Goal: Book appointment/travel/reservation

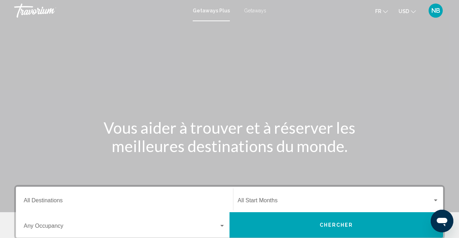
click at [68, 198] on div "Destination All Destinations" at bounding box center [124, 199] width 201 height 22
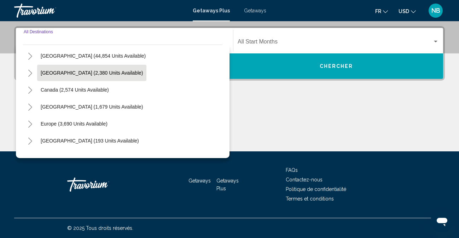
scroll to position [22, 0]
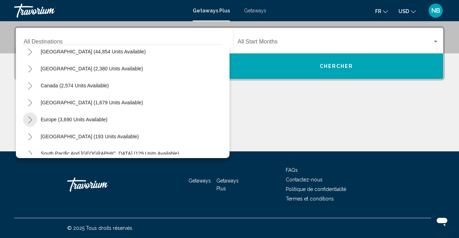
click at [31, 120] on icon "Toggle Europe (3,690 units available)" at bounding box center [30, 119] width 4 height 7
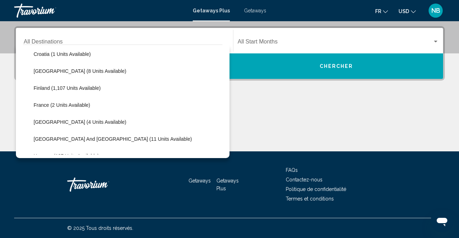
scroll to position [140, 0]
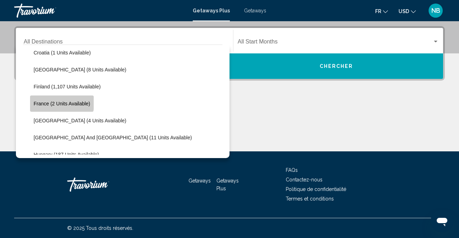
click at [61, 101] on span "France (2 units available)" at bounding box center [62, 104] width 57 height 6
type input "**********"
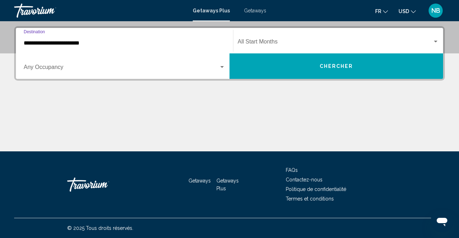
click at [307, 67] on button "Chercher" at bounding box center [335, 65] width 213 height 25
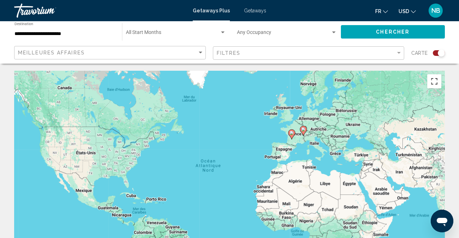
click at [434, 82] on button "Passer en plein écran" at bounding box center [434, 81] width 14 height 14
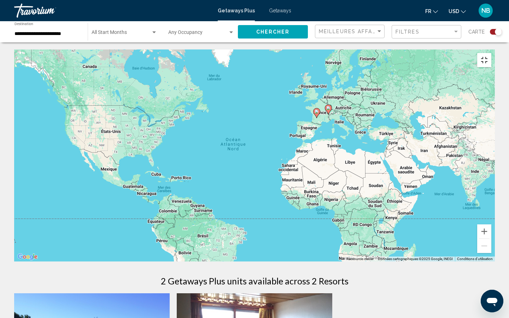
click at [458, 53] on button "Passer en plein écran" at bounding box center [484, 60] width 14 height 14
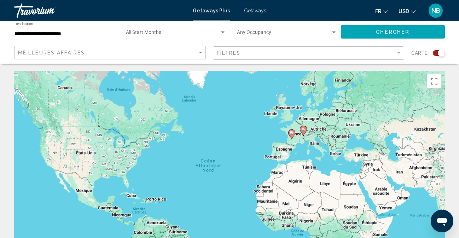
click at [292, 133] on image "Main content" at bounding box center [291, 133] width 4 height 4
type input "**********"
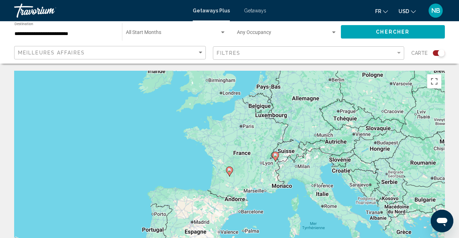
click at [249, 9] on span "Getaways" at bounding box center [255, 11] width 22 height 6
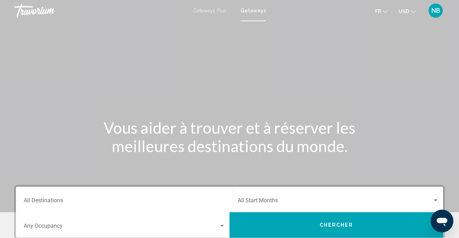
click at [54, 202] on input "Destination All Destinations" at bounding box center [124, 202] width 201 height 6
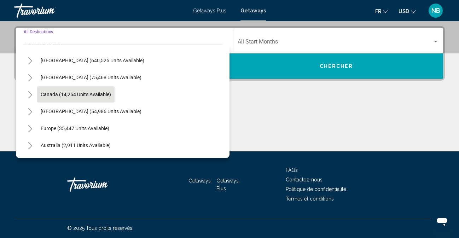
scroll to position [14, 0]
click at [30, 126] on icon "Toggle Europe (35,447 units available)" at bounding box center [30, 128] width 4 height 7
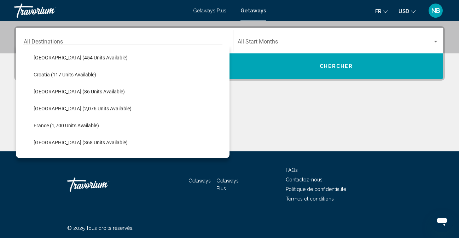
scroll to position [136, 0]
click at [74, 123] on span "France (1,700 units available)" at bounding box center [66, 125] width 65 height 6
type input "**********"
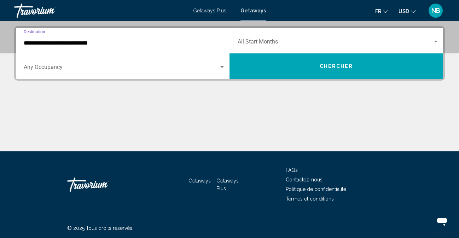
click at [292, 65] on button "Chercher" at bounding box center [335, 65] width 213 height 25
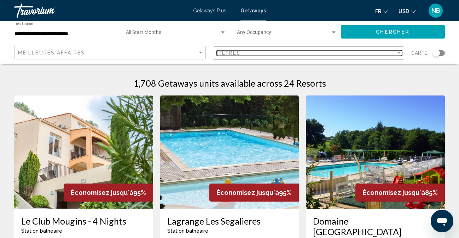
click at [288, 55] on div "Filtres" at bounding box center [306, 53] width 179 height 6
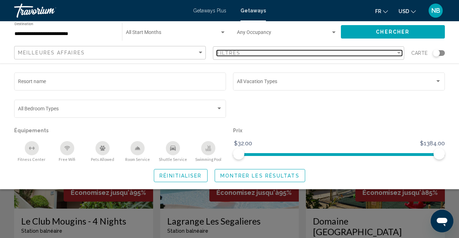
click at [285, 55] on div "Filtres" at bounding box center [306, 53] width 179 height 6
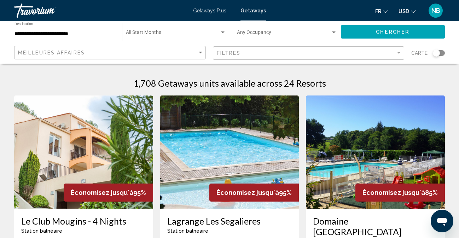
click at [102, 58] on div "Meilleures affaires" at bounding box center [111, 52] width 186 height 13
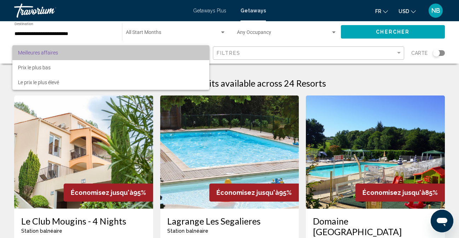
click at [76, 55] on span "Meilleures affaires" at bounding box center [111, 52] width 186 height 15
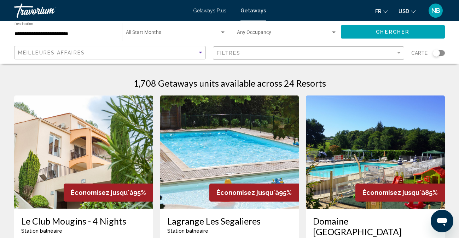
click at [436, 54] on div "Search widget" at bounding box center [436, 52] width 7 height 7
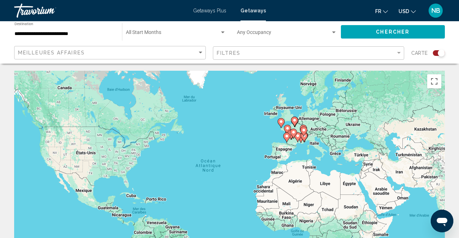
scroll to position [12, 0]
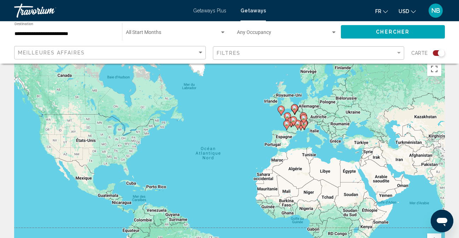
click at [440, 54] on div "Search widget" at bounding box center [441, 52] width 7 height 7
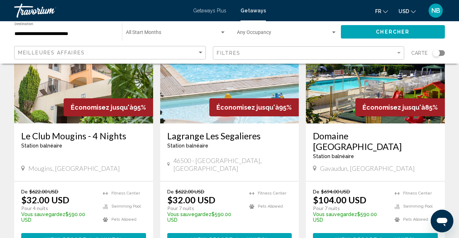
scroll to position [81, 0]
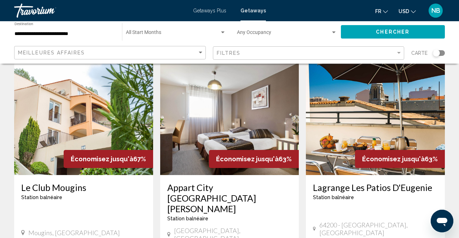
scroll to position [557, 0]
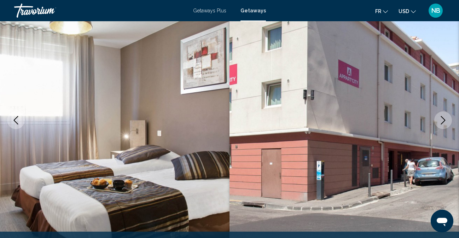
scroll to position [74, 0]
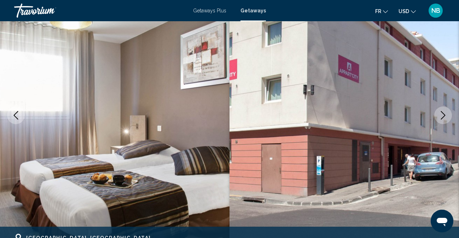
click at [445, 116] on icon "Next image" at bounding box center [443, 115] width 8 height 8
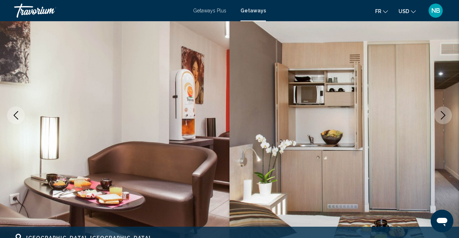
click at [445, 116] on icon "Next image" at bounding box center [443, 115] width 8 height 8
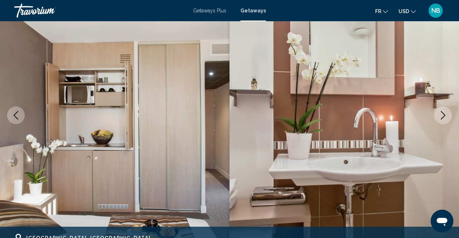
click at [443, 116] on icon "Next image" at bounding box center [443, 115] width 5 height 8
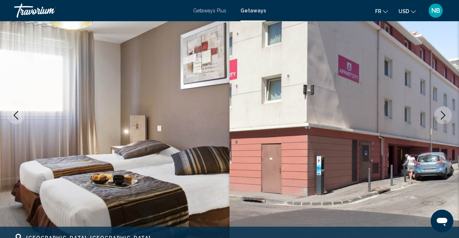
click at [443, 117] on icon "Next image" at bounding box center [443, 115] width 5 height 8
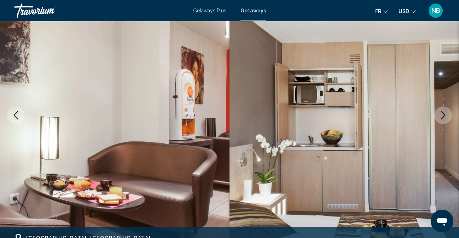
click at [443, 117] on icon "Next image" at bounding box center [443, 115] width 5 height 8
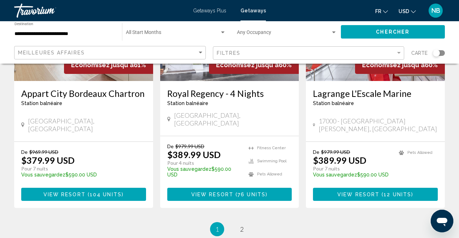
scroll to position [927, 0]
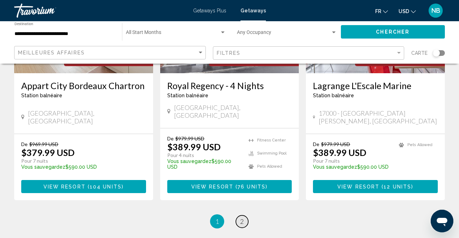
click at [242, 217] on span "2" at bounding box center [242, 221] width 4 height 8
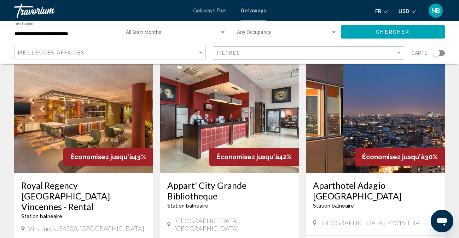
scroll to position [820, 0]
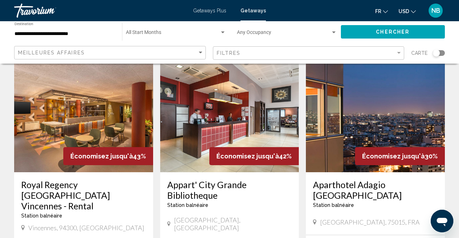
click at [351, 107] on img "Main content" at bounding box center [375, 115] width 139 height 113
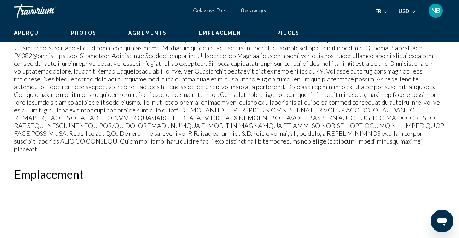
scroll to position [70, 0]
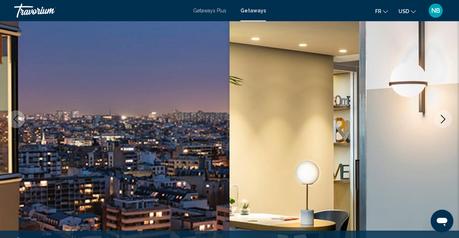
click at [441, 116] on icon "Next image" at bounding box center [443, 119] width 8 height 8
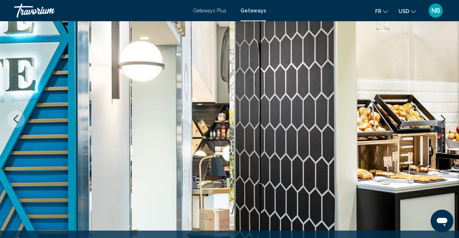
click at [441, 119] on icon "Next image" at bounding box center [443, 119] width 8 height 8
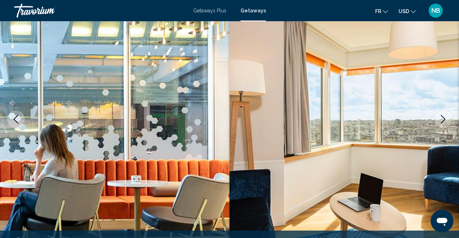
click at [441, 120] on icon "Next image" at bounding box center [443, 119] width 8 height 8
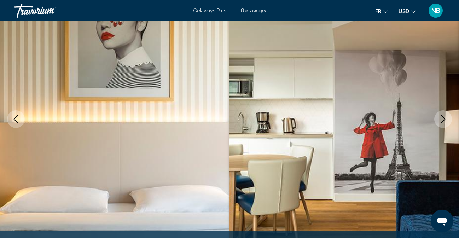
click at [440, 119] on icon "Next image" at bounding box center [443, 119] width 8 height 8
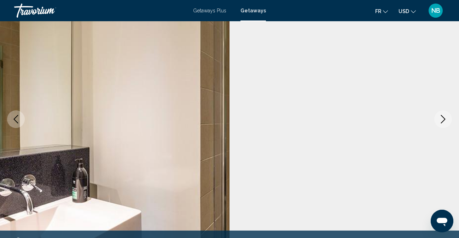
click at [440, 119] on icon "Next image" at bounding box center [443, 119] width 8 height 8
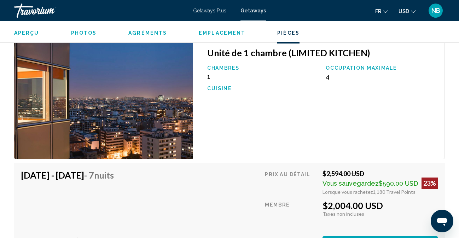
scroll to position [1215, 0]
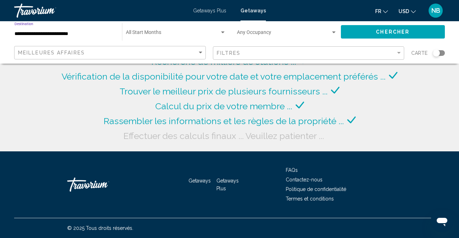
click at [45, 33] on input "**********" at bounding box center [64, 34] width 100 height 6
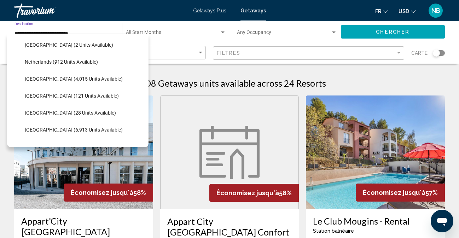
scroll to position [320, 0]
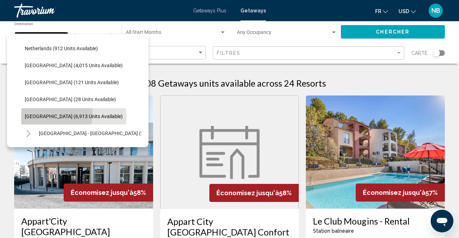
click at [50, 113] on span "[GEOGRAPHIC_DATA] (6,913 units available)" at bounding box center [74, 116] width 98 height 6
type input "**********"
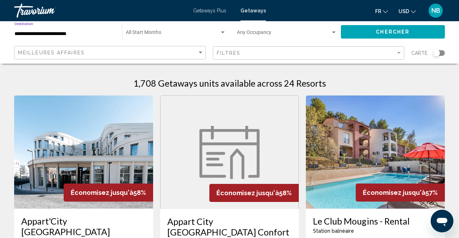
click at [409, 33] on button "Chercher" at bounding box center [393, 31] width 104 height 13
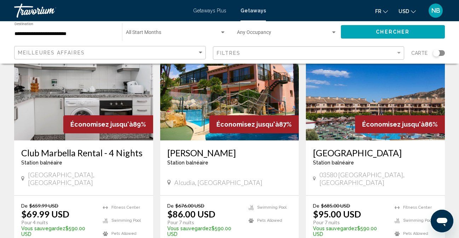
scroll to position [332, 0]
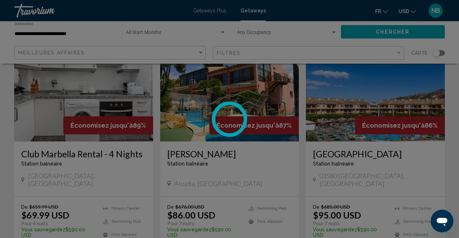
scroll to position [70, 0]
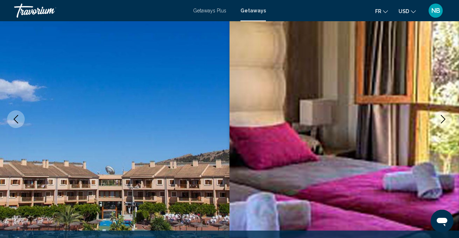
click at [442, 118] on icon "Next image" at bounding box center [443, 119] width 8 height 8
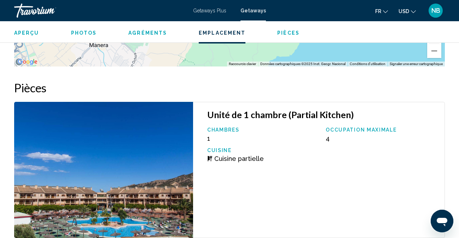
scroll to position [1233, 0]
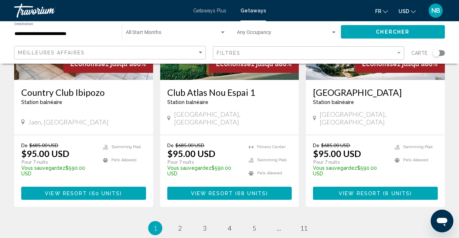
scroll to position [945, 0]
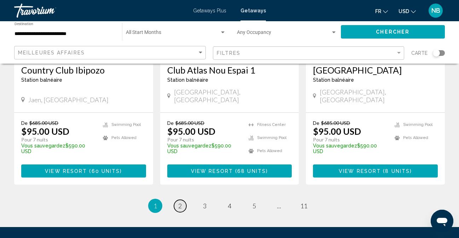
click at [180, 202] on span "2" at bounding box center [180, 206] width 4 height 8
